Goal: Task Accomplishment & Management: Use online tool/utility

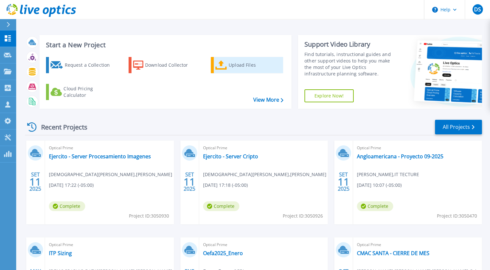
click at [226, 72] on link "Upload Files" at bounding box center [247, 65] width 72 height 16
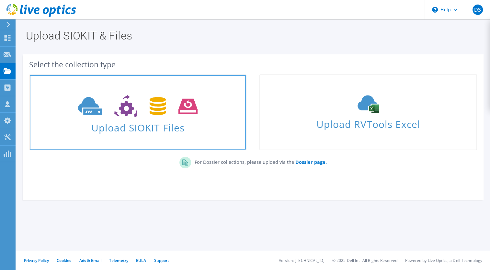
click at [125, 114] on icon at bounding box center [137, 106] width 119 height 22
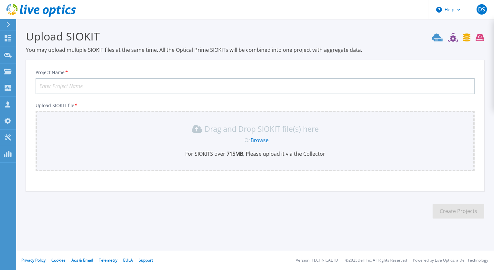
click at [265, 140] on link "Browse" at bounding box center [260, 140] width 18 height 7
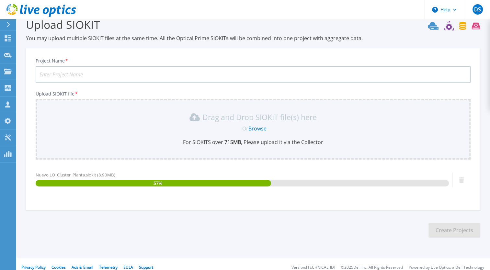
scroll to position [18, 0]
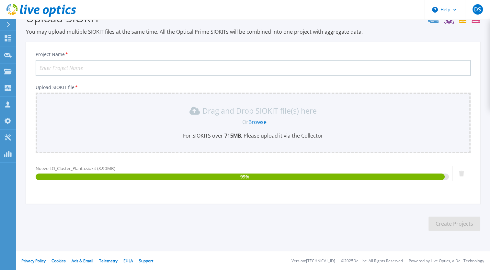
click at [78, 67] on input "Project Name *" at bounding box center [253, 68] width 435 height 16
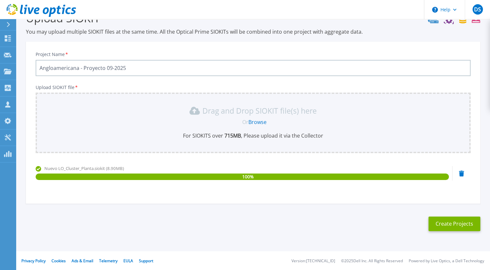
click at [133, 66] on input "Angloamericana - Proyecto 09-2025" at bounding box center [253, 68] width 435 height 16
click at [78, 68] on input "Angloamericana - Proyecto 09-2025" at bounding box center [253, 68] width 435 height 16
click at [133, 72] on input "Angloamerican - Proyecto 09-2025" at bounding box center [253, 68] width 435 height 16
type input "Angloamerican - Planta - [GEOGRAPHIC_DATA]"
click at [438, 225] on button "Create Projects" at bounding box center [454, 223] width 52 height 15
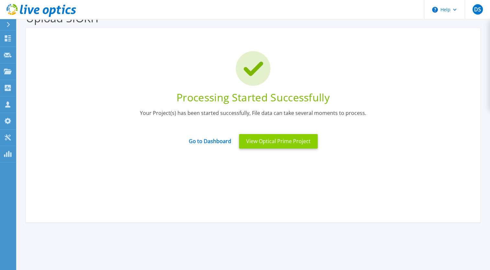
click at [273, 145] on button "View Optical Prime Project" at bounding box center [278, 141] width 79 height 15
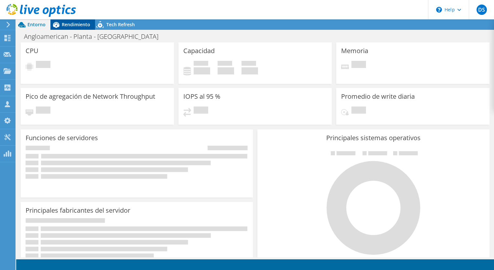
click at [74, 29] on div "Rendimiento" at bounding box center [72, 24] width 45 height 10
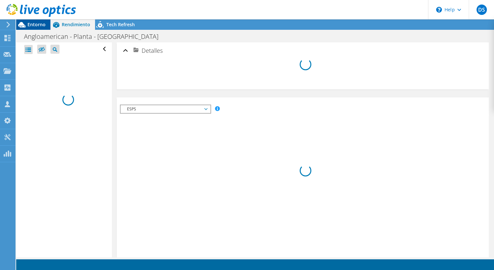
click at [33, 29] on div "Entorno" at bounding box center [33, 24] width 34 height 10
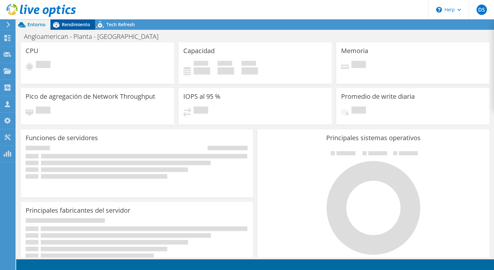
click at [75, 28] on div "Rendimiento" at bounding box center [72, 24] width 45 height 10
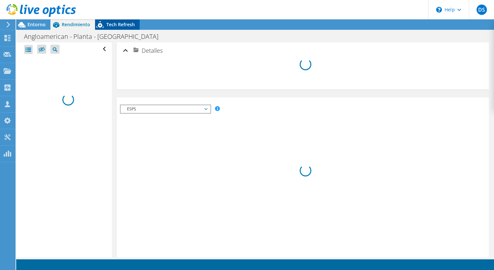
click at [112, 27] on span "Tech Refresh" at bounding box center [120, 24] width 28 height 6
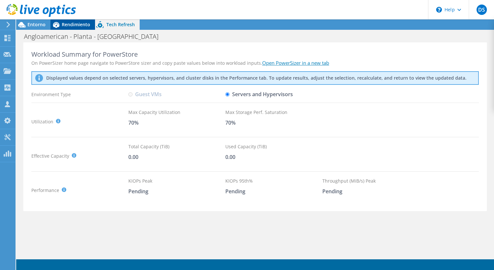
click at [70, 27] on span "Rendimiento" at bounding box center [76, 24] width 28 height 6
